Goal: Check status: Check status

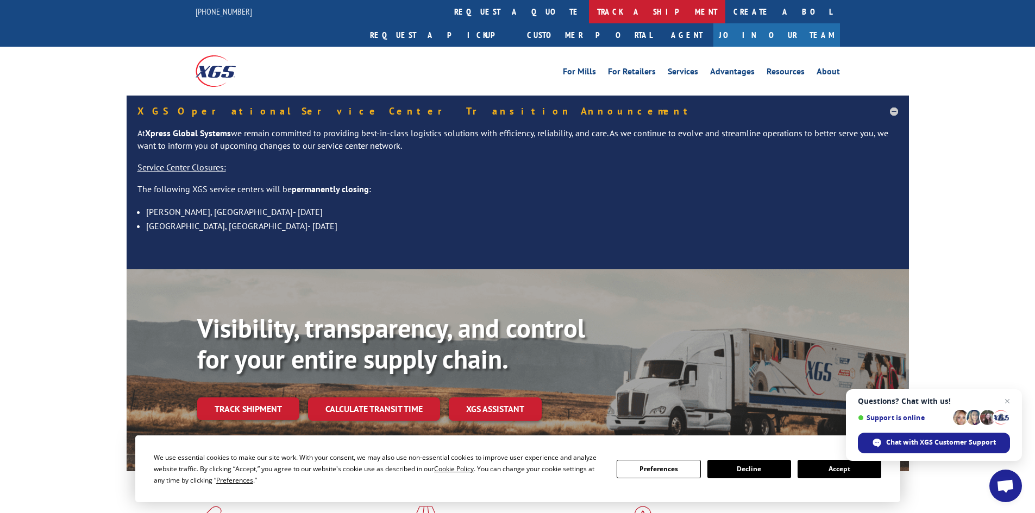
click at [589, 16] on link "track a shipment" at bounding box center [657, 11] width 136 height 23
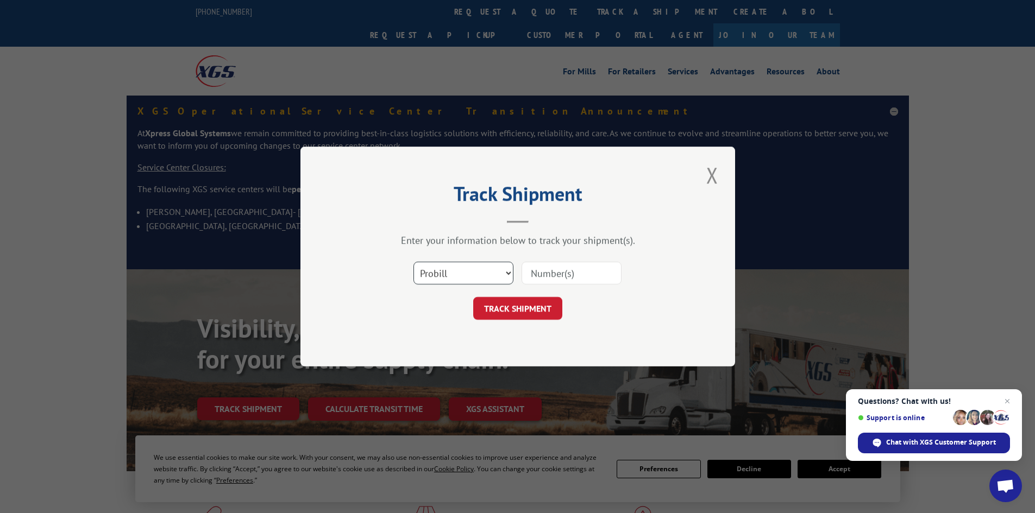
click at [487, 265] on select "Select category... Probill BOL PO" at bounding box center [463, 273] width 100 height 23
select select "bol"
click at [413, 262] on select "Select category... Probill BOL PO" at bounding box center [463, 273] width 100 height 23
click at [538, 270] on input at bounding box center [571, 273] width 100 height 23
paste input "5954492"
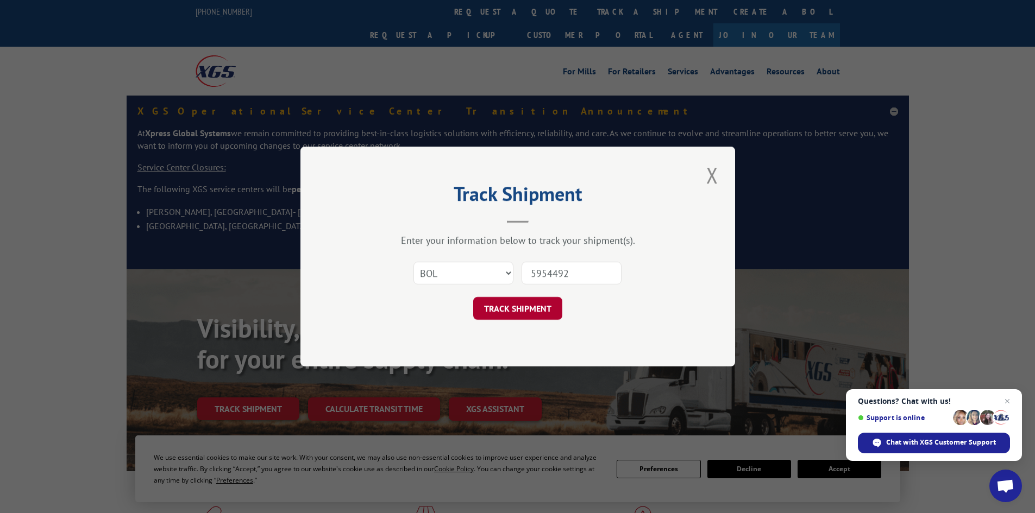
type input "5954492"
click at [511, 300] on button "TRACK SHIPMENT" at bounding box center [517, 308] width 89 height 23
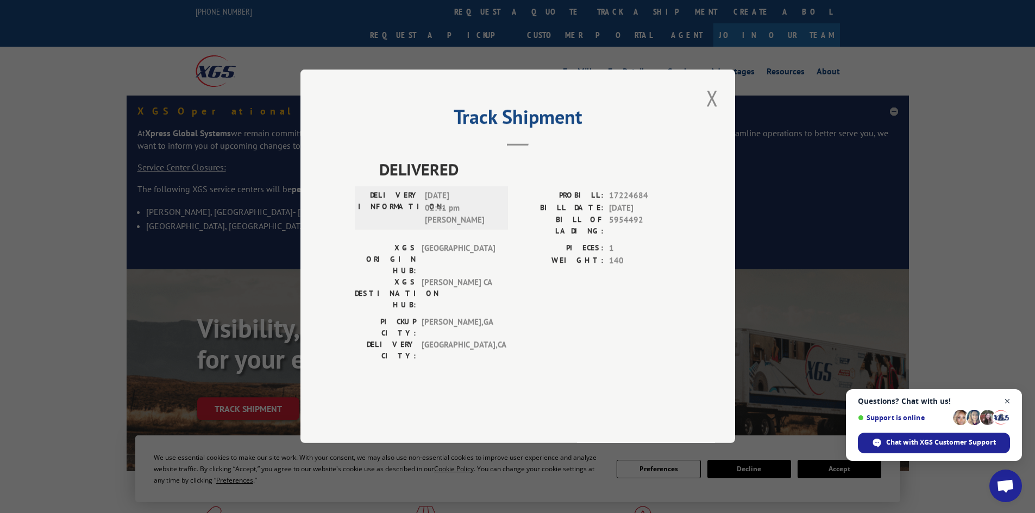
click at [1004, 397] on span "Open chat" at bounding box center [1008, 402] width 14 height 14
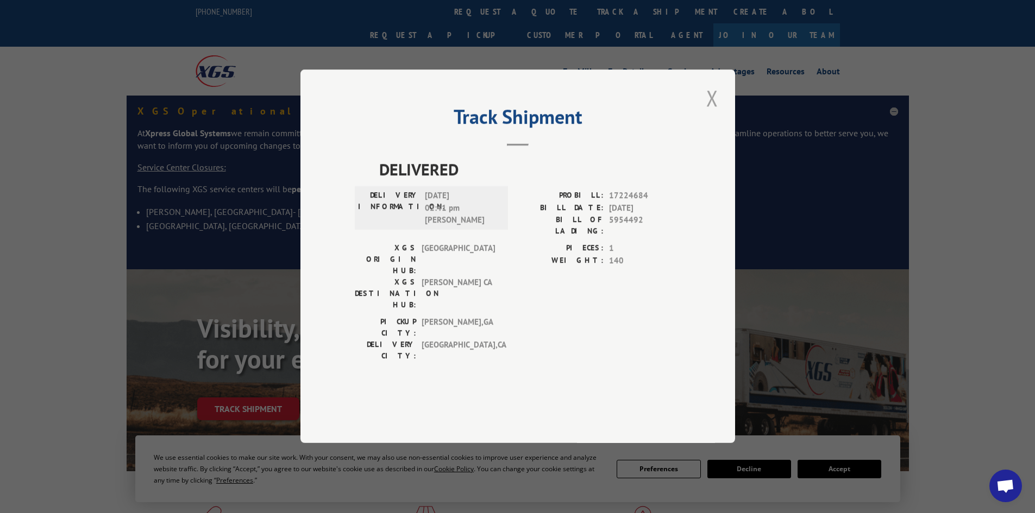
click at [708, 113] on button "Close modal" at bounding box center [712, 98] width 18 height 30
